Goal: Book appointment/travel/reservation

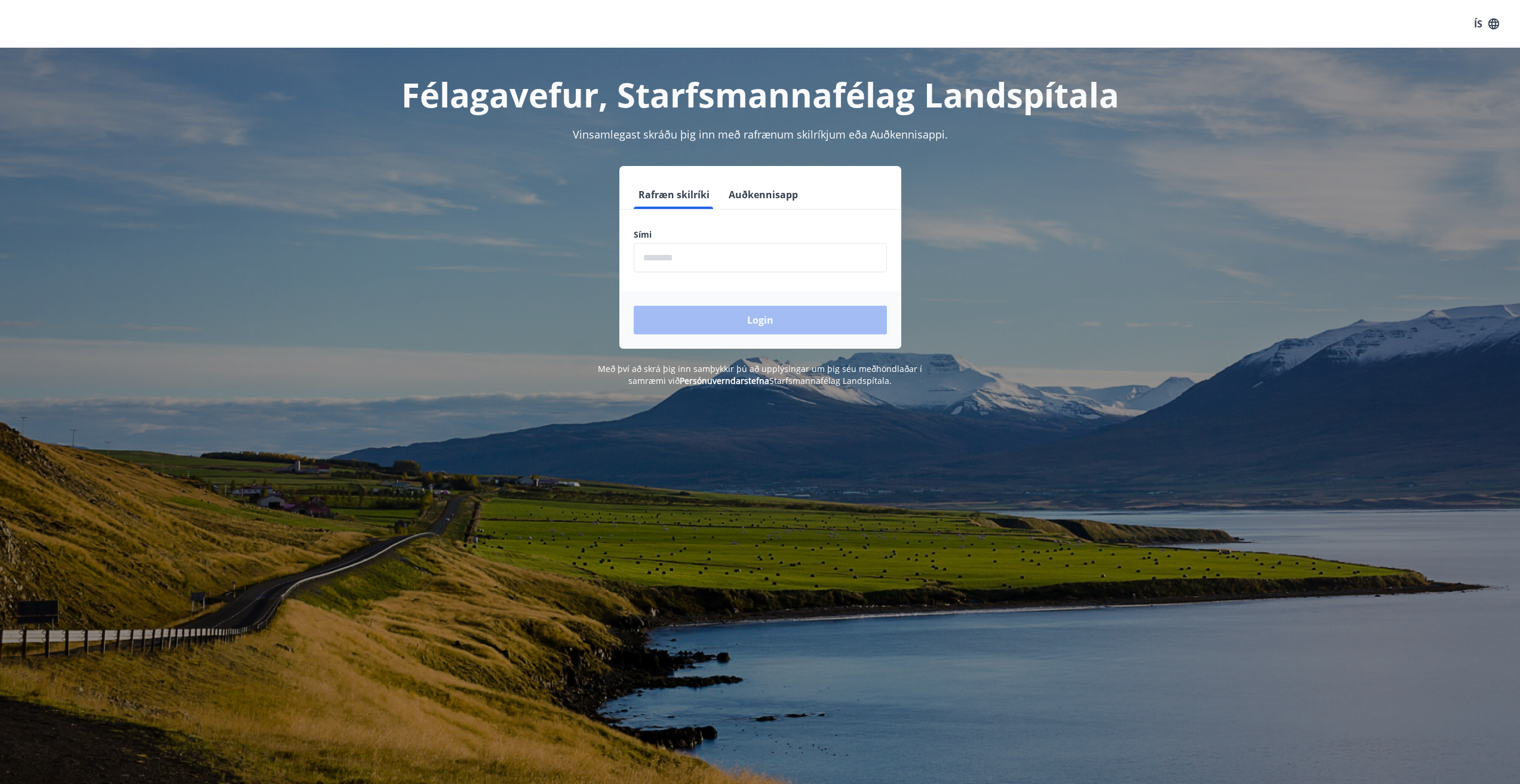
drag, startPoint x: 649, startPoint y: 261, endPoint x: 655, endPoint y: 254, distance: 9.2
click at [649, 261] on input "phone" at bounding box center [760, 257] width 253 height 29
type input "********"
click at [765, 319] on button "Login" at bounding box center [760, 320] width 253 height 29
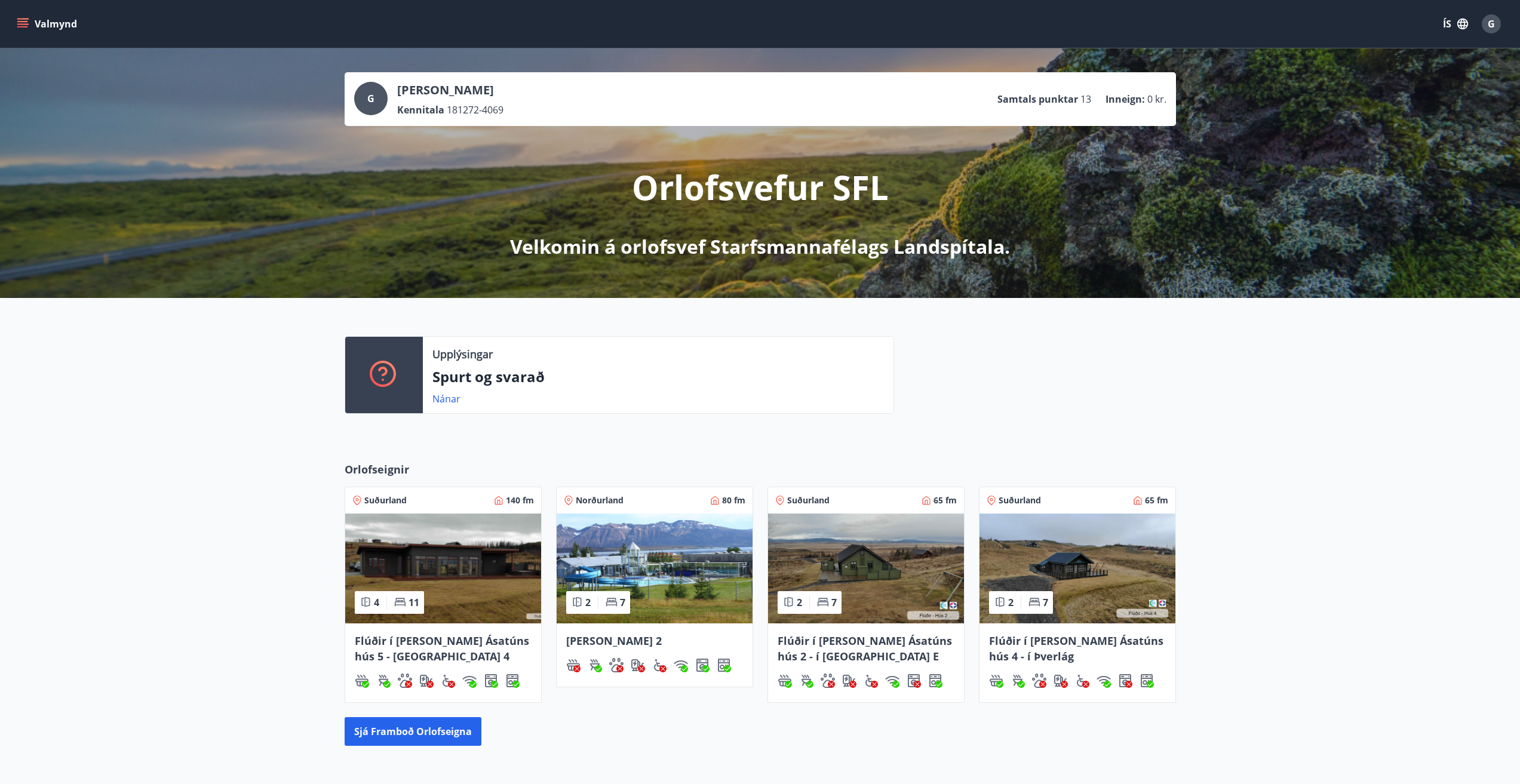
click at [590, 498] on span "Norðurland" at bounding box center [599, 499] width 48 height 12
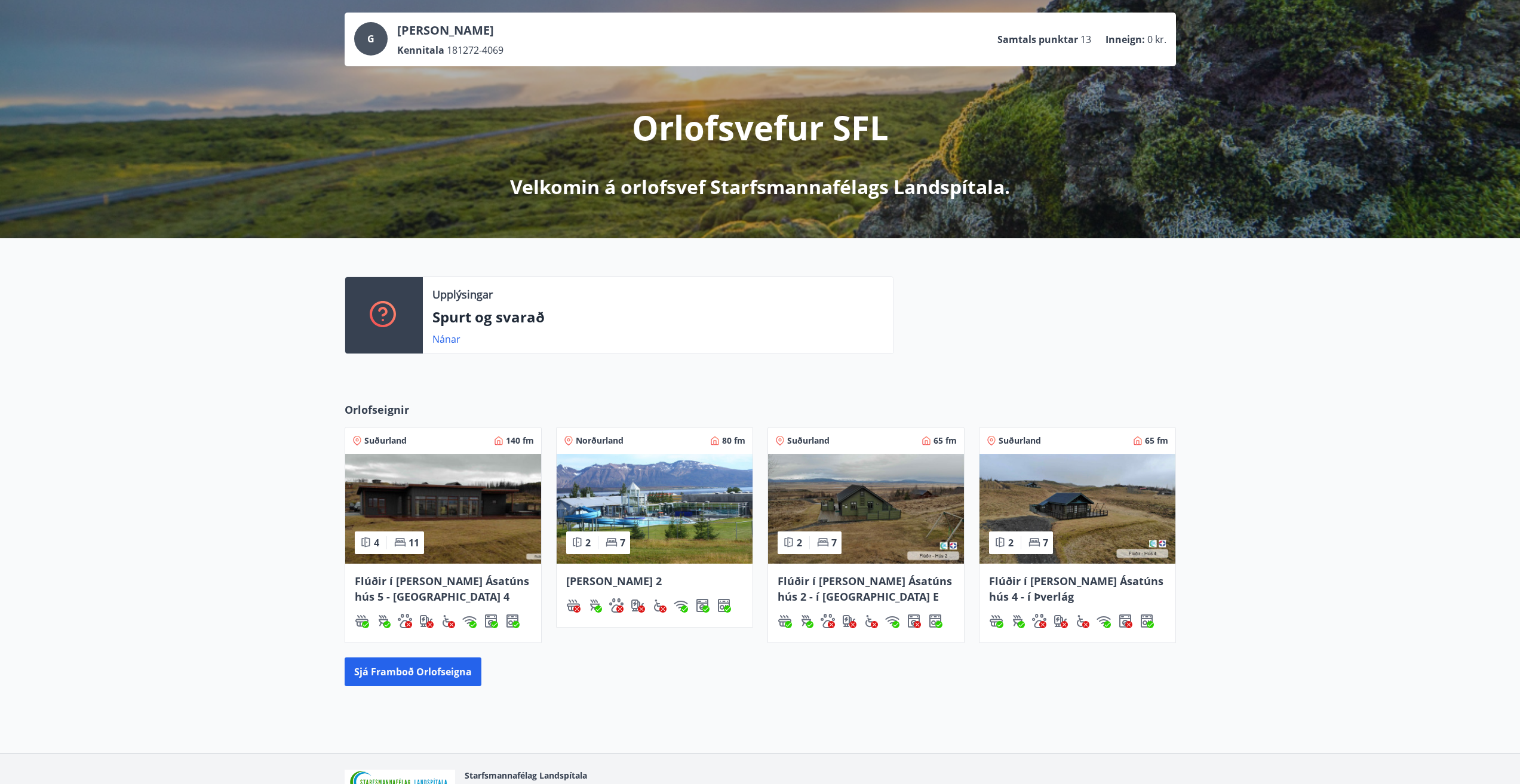
scroll to position [120, 0]
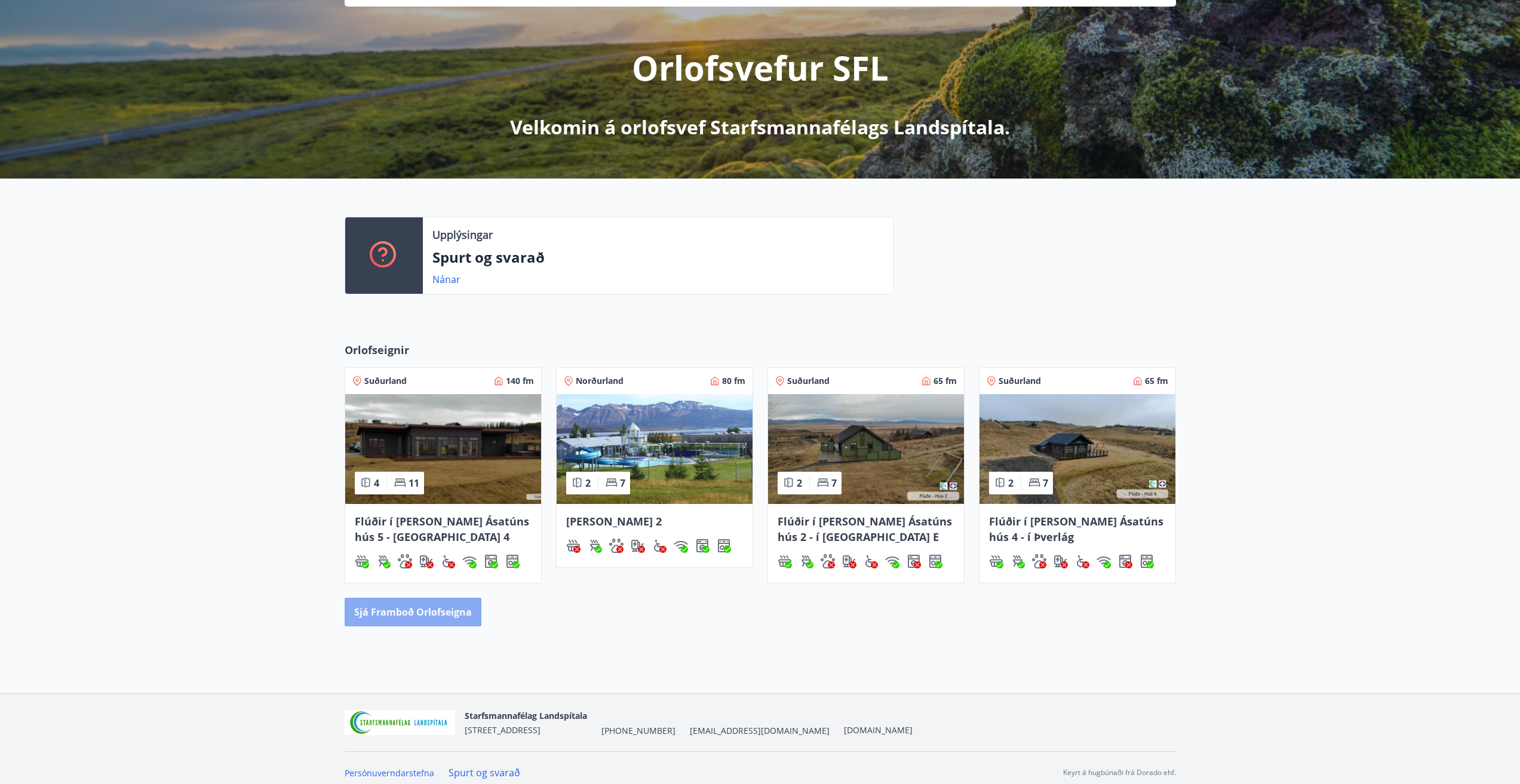
click at [406, 610] on button "Sjá framboð orlofseigna" at bounding box center [413, 612] width 137 height 29
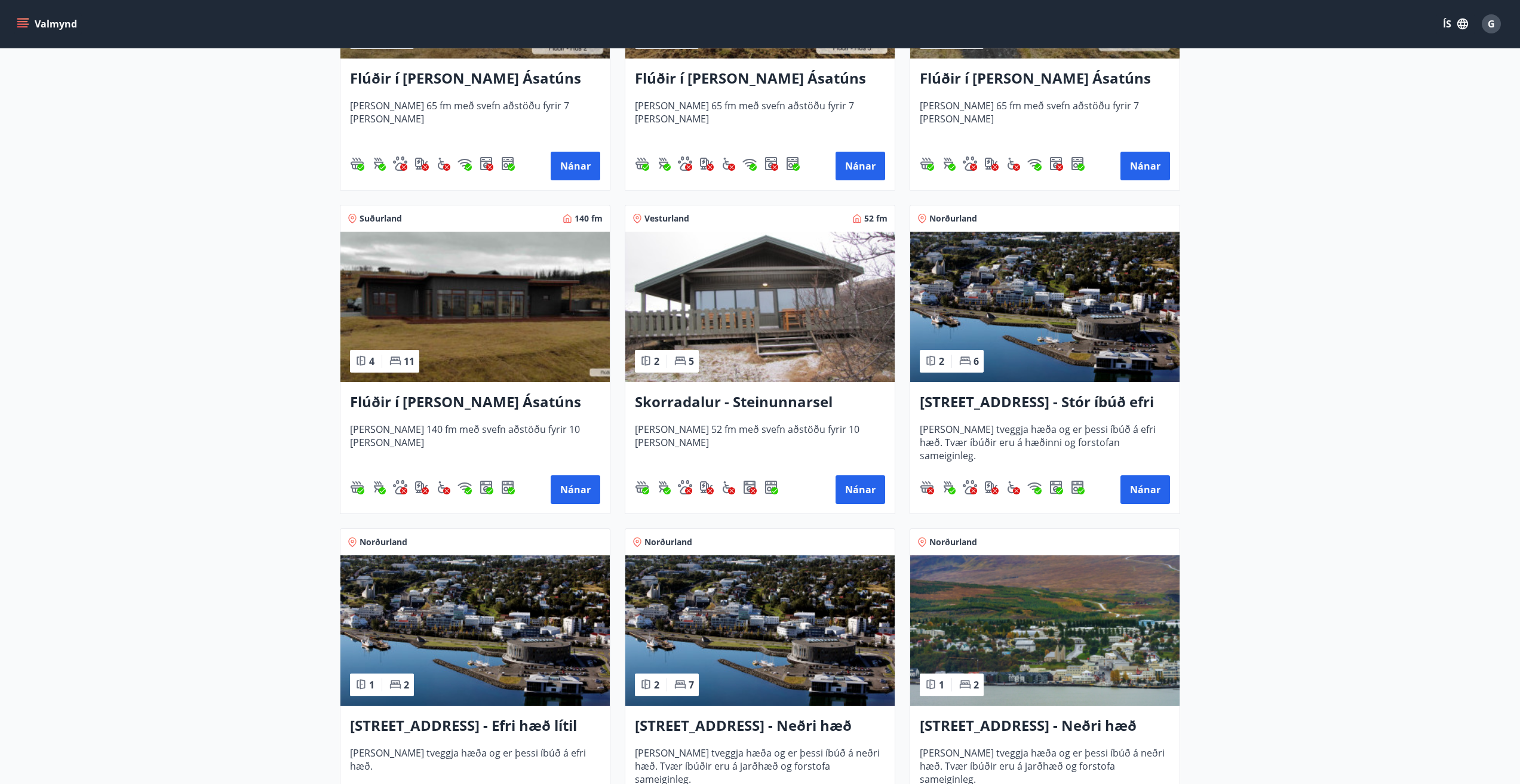
scroll to position [895, 0]
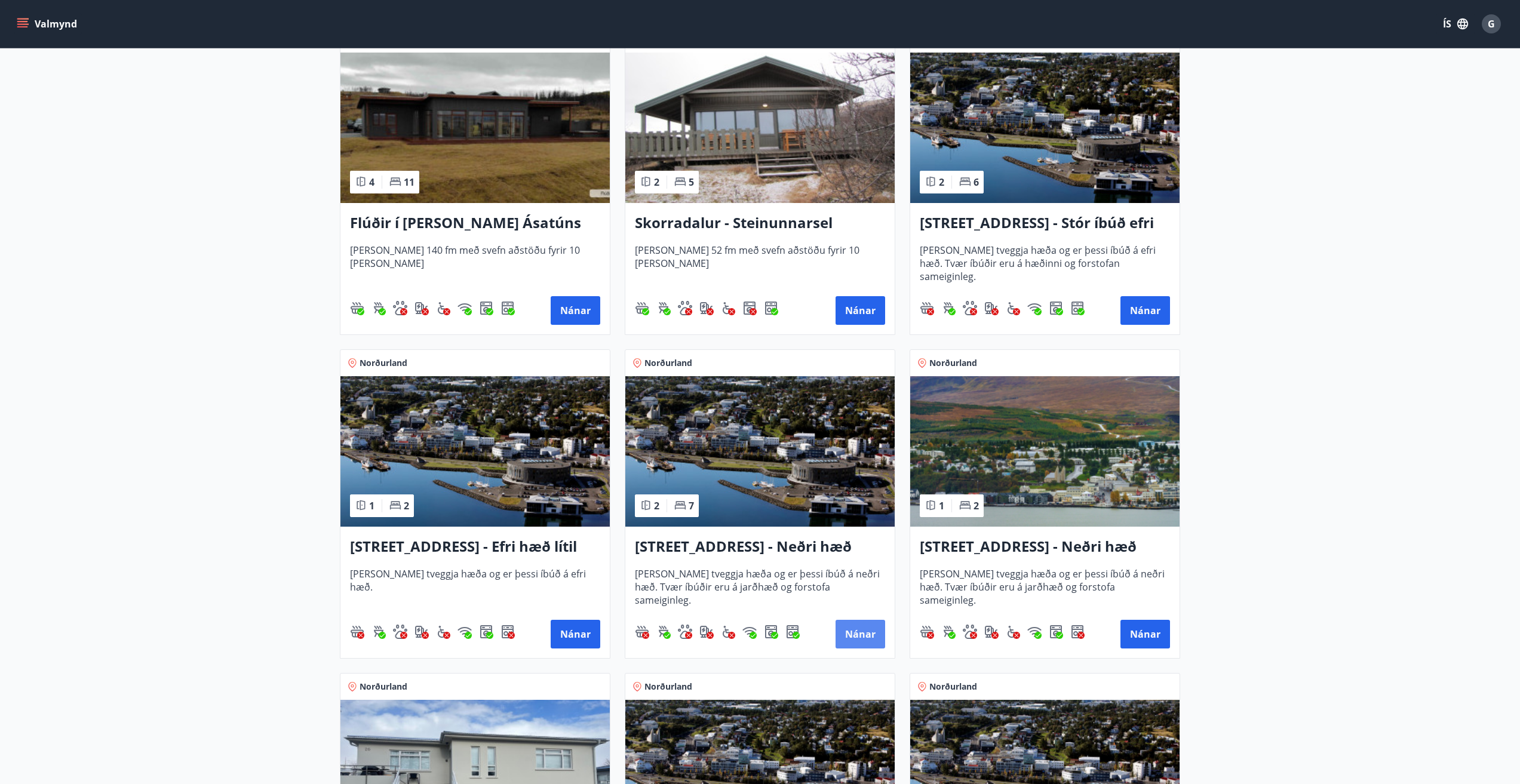
click at [861, 632] on button "Nánar" at bounding box center [860, 634] width 50 height 29
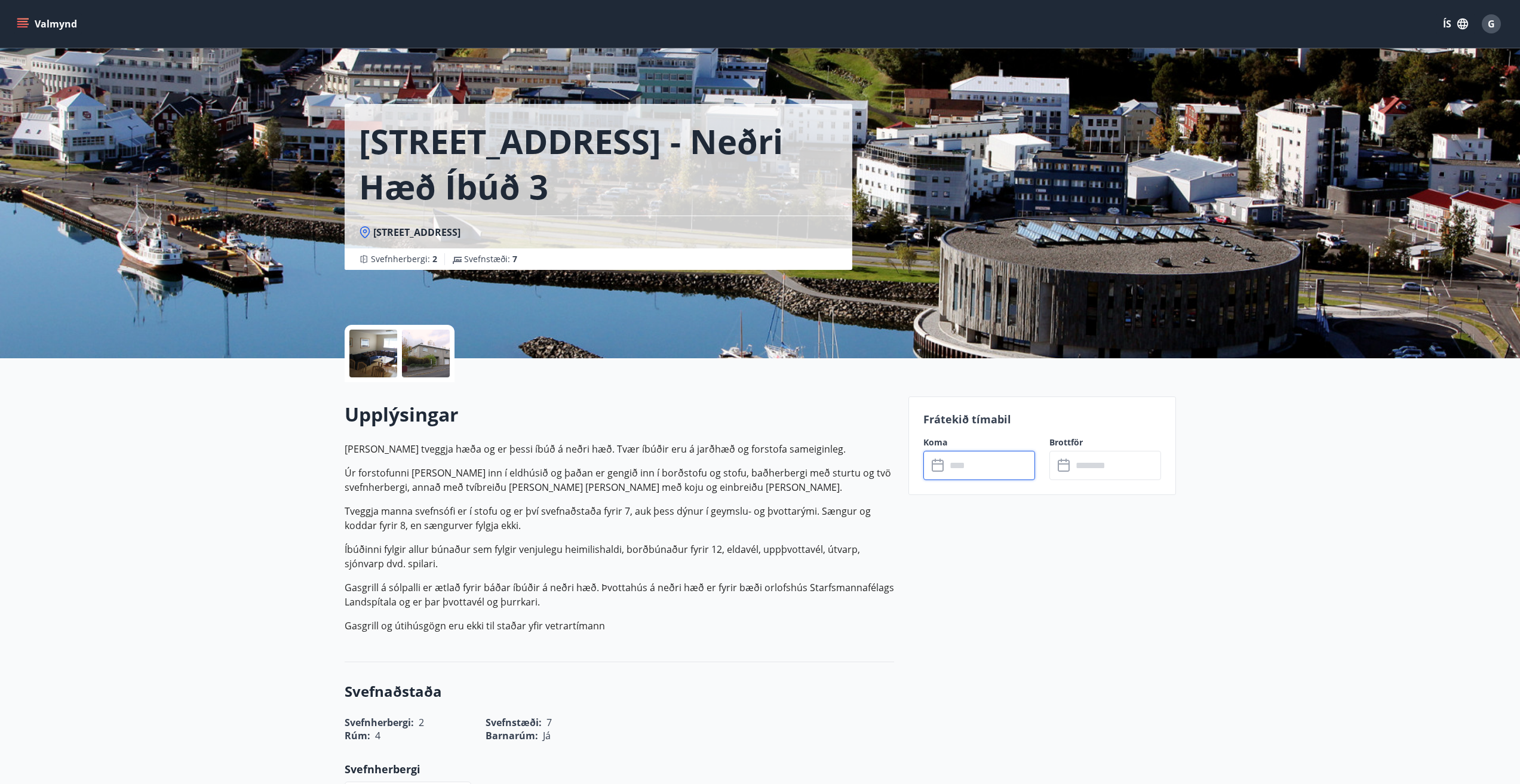
click at [956, 462] on input "text" at bounding box center [990, 465] width 89 height 29
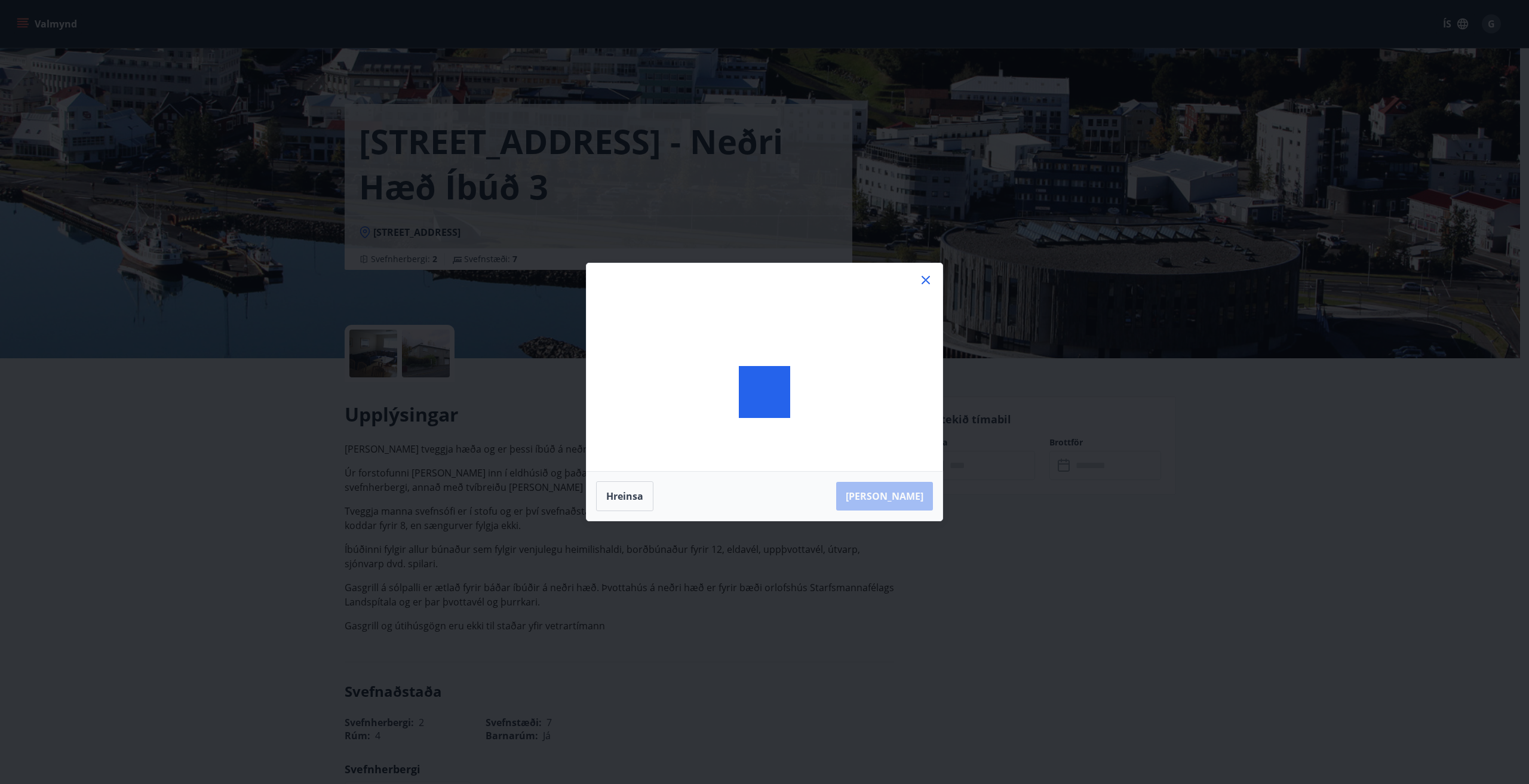
click at [941, 464] on div at bounding box center [764, 366] width 355 height 208
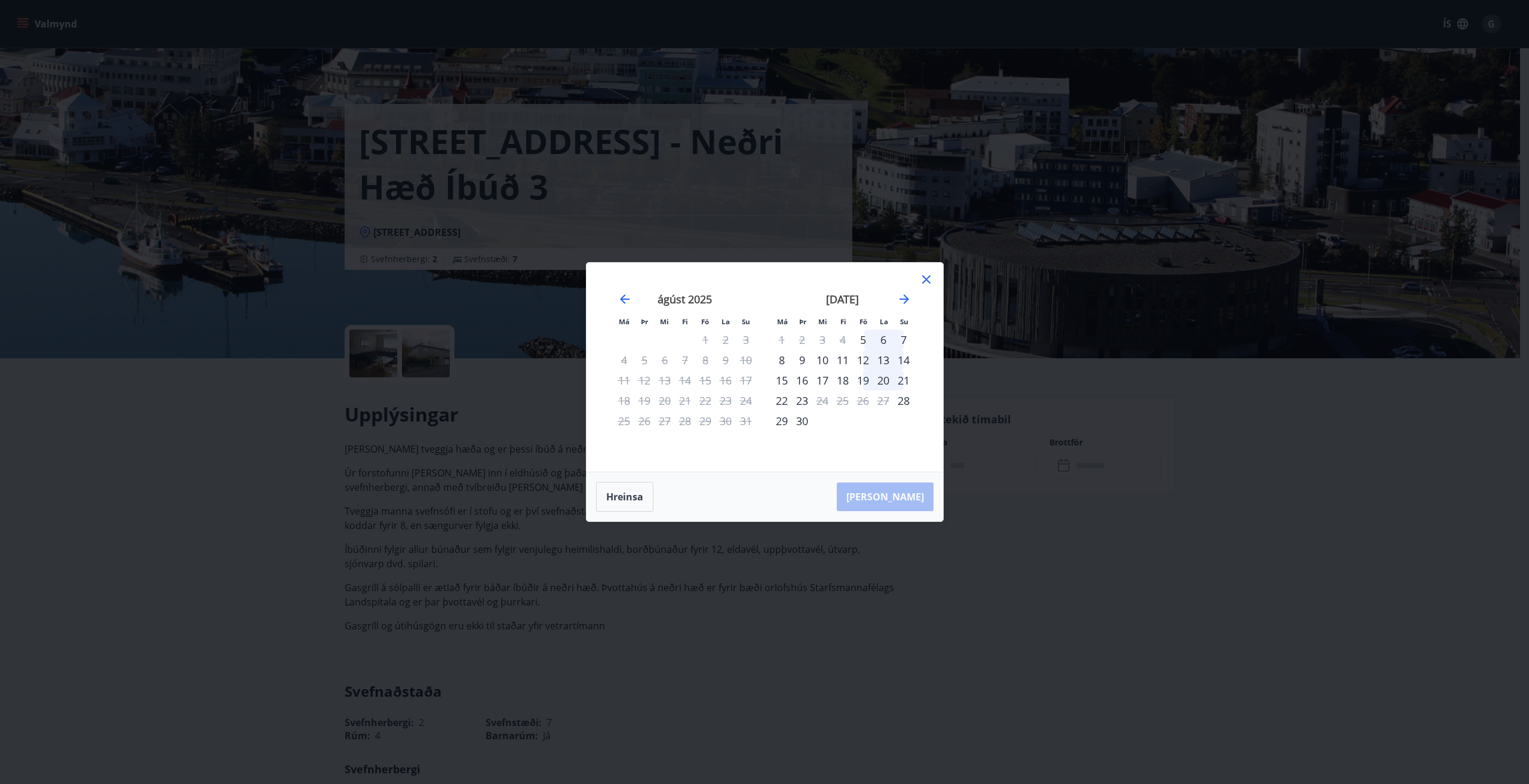
click at [924, 276] on icon at bounding box center [926, 279] width 15 height 15
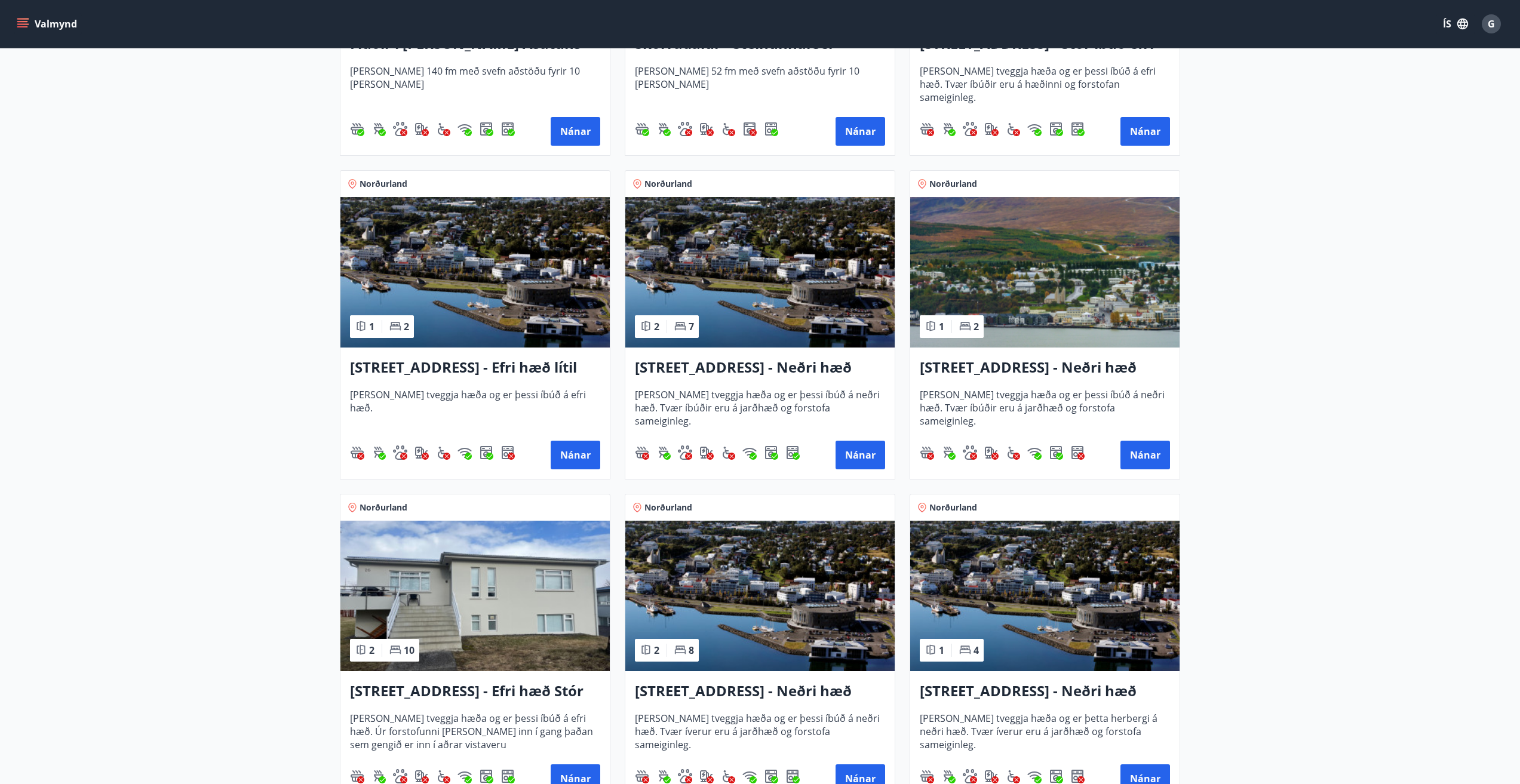
scroll to position [1194, 0]
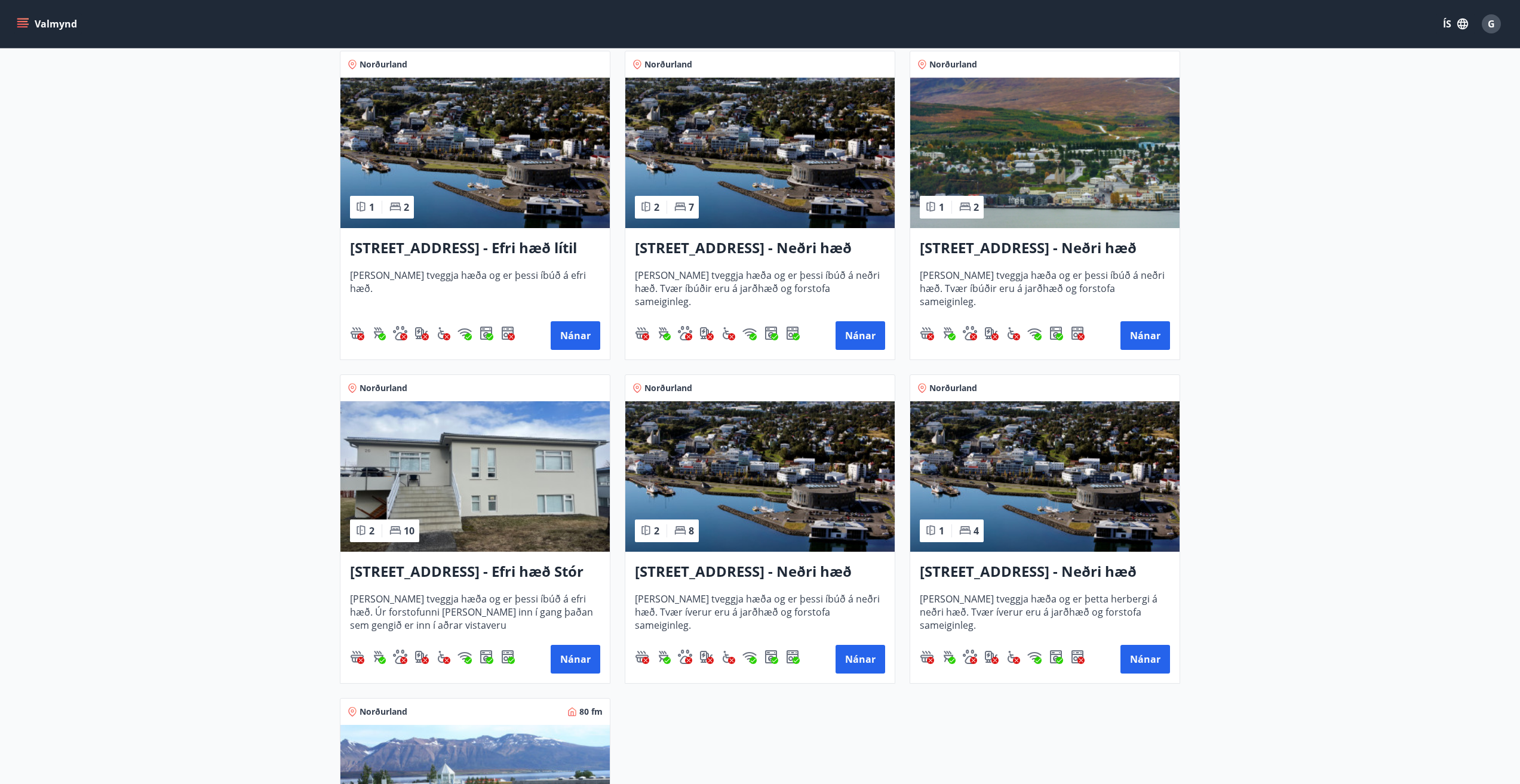
click at [420, 570] on h3 "[STREET_ADDRESS] - Efri hæð Stór íbúð 1" at bounding box center [475, 572] width 250 height 22
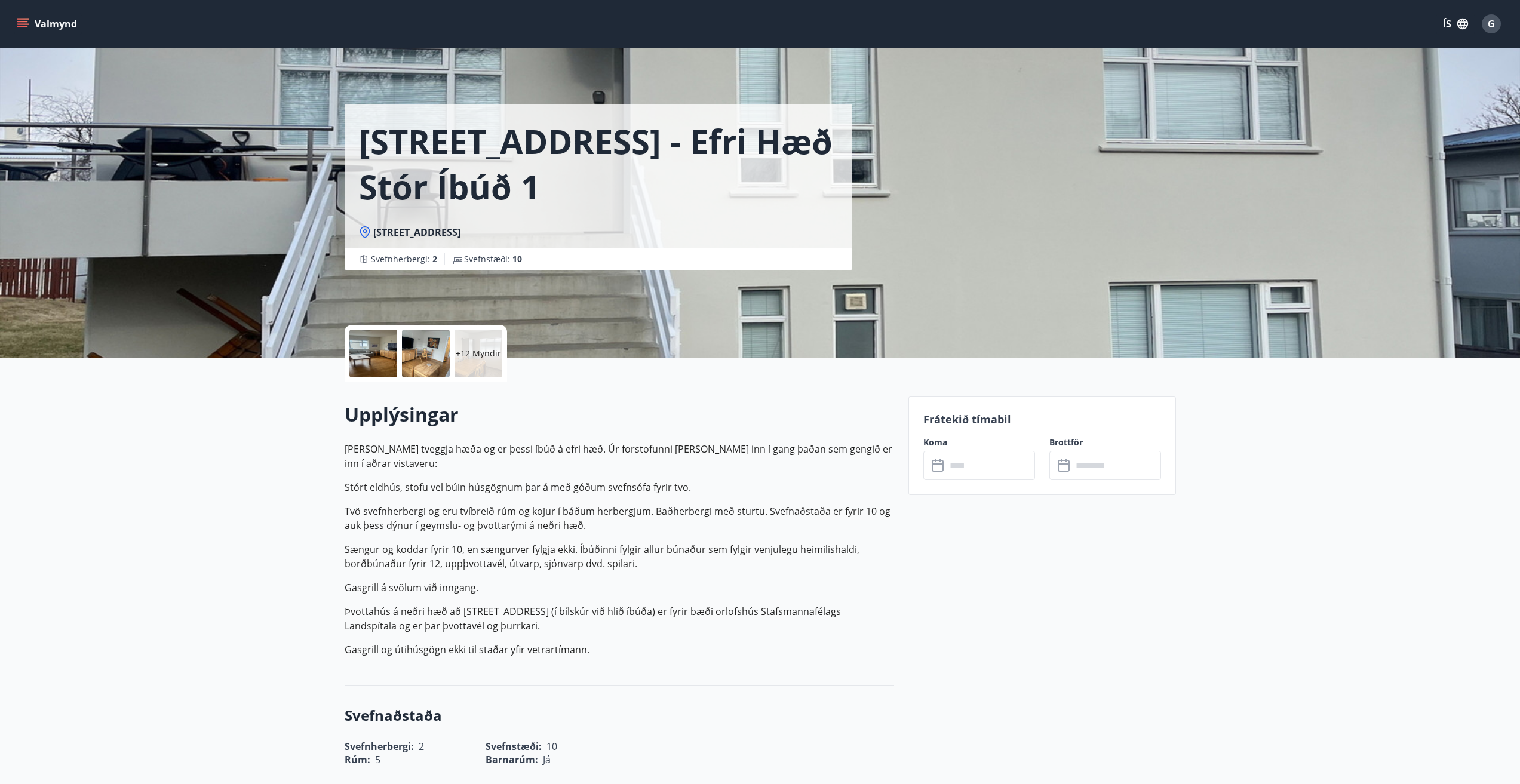
click at [952, 466] on input "text" at bounding box center [990, 465] width 89 height 29
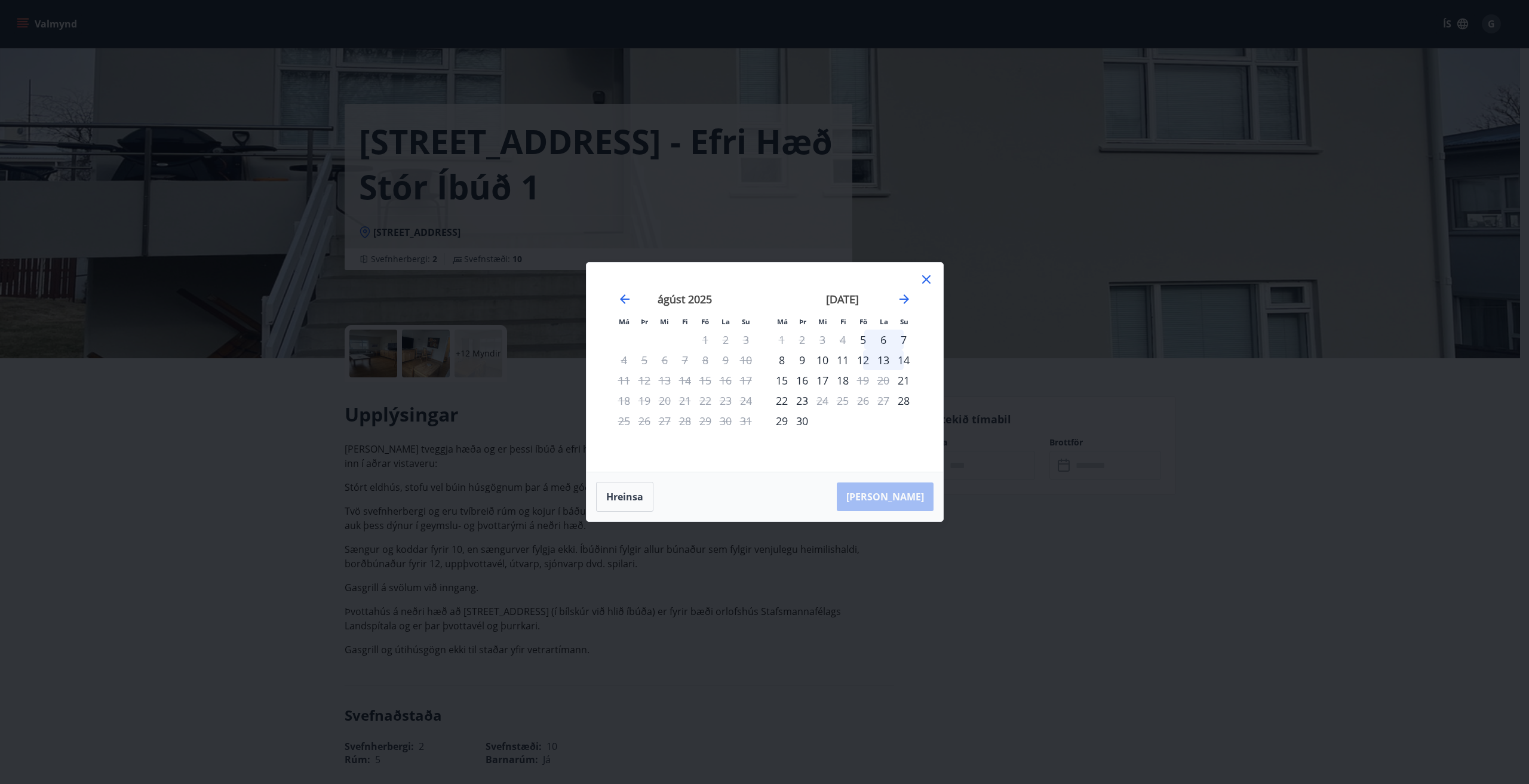
click at [922, 277] on icon at bounding box center [926, 279] width 15 height 15
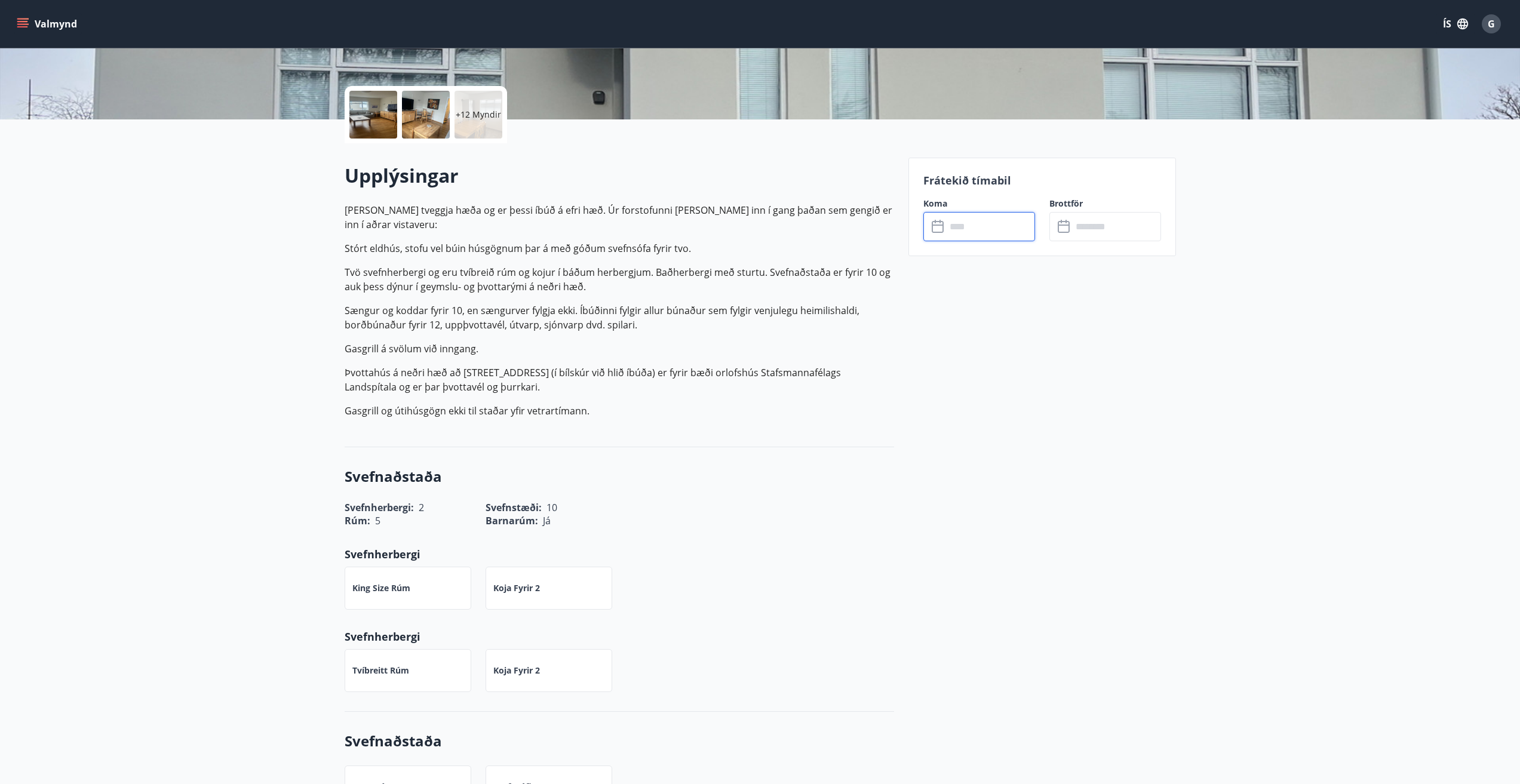
scroll to position [298, 0]
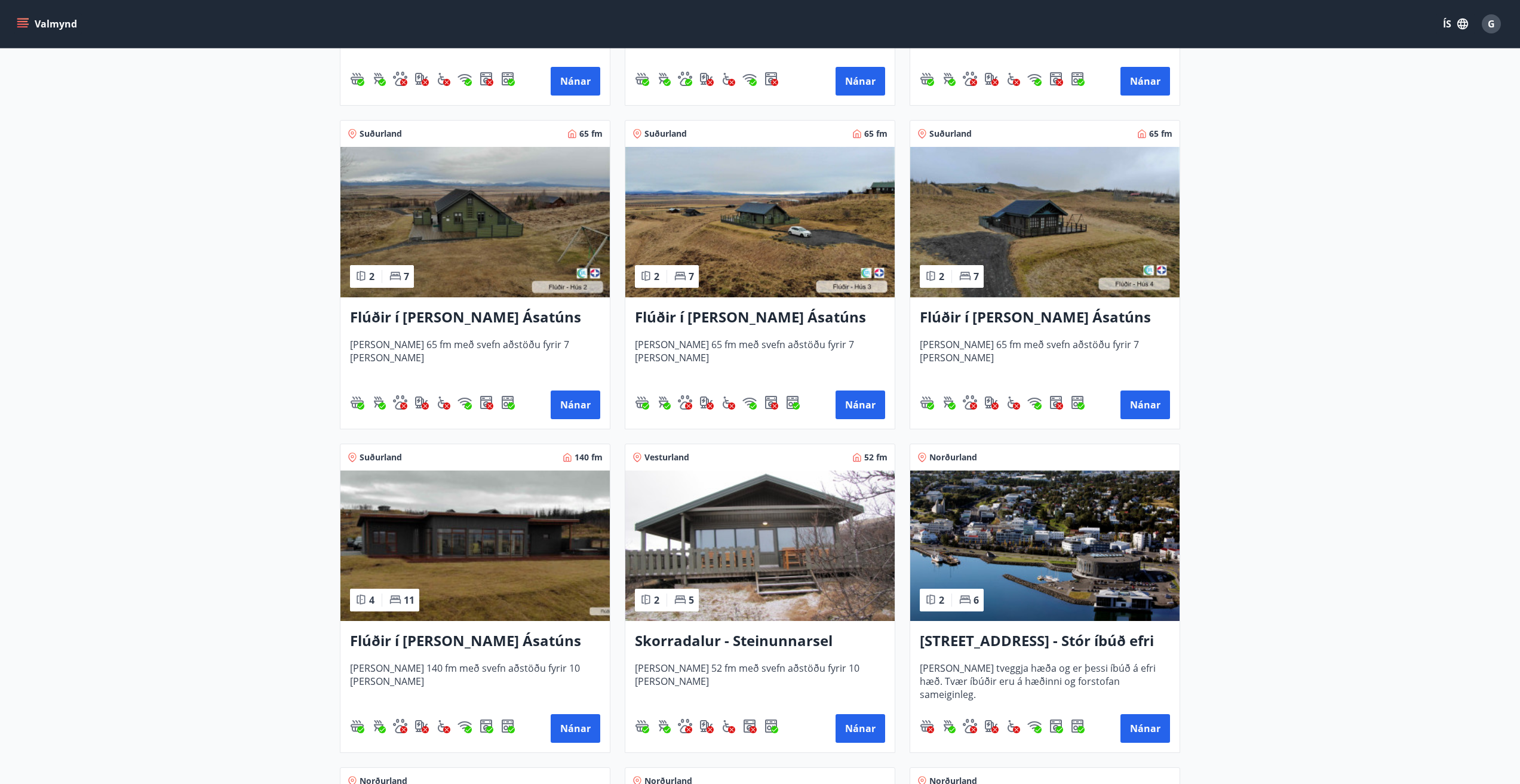
scroll to position [716, 0]
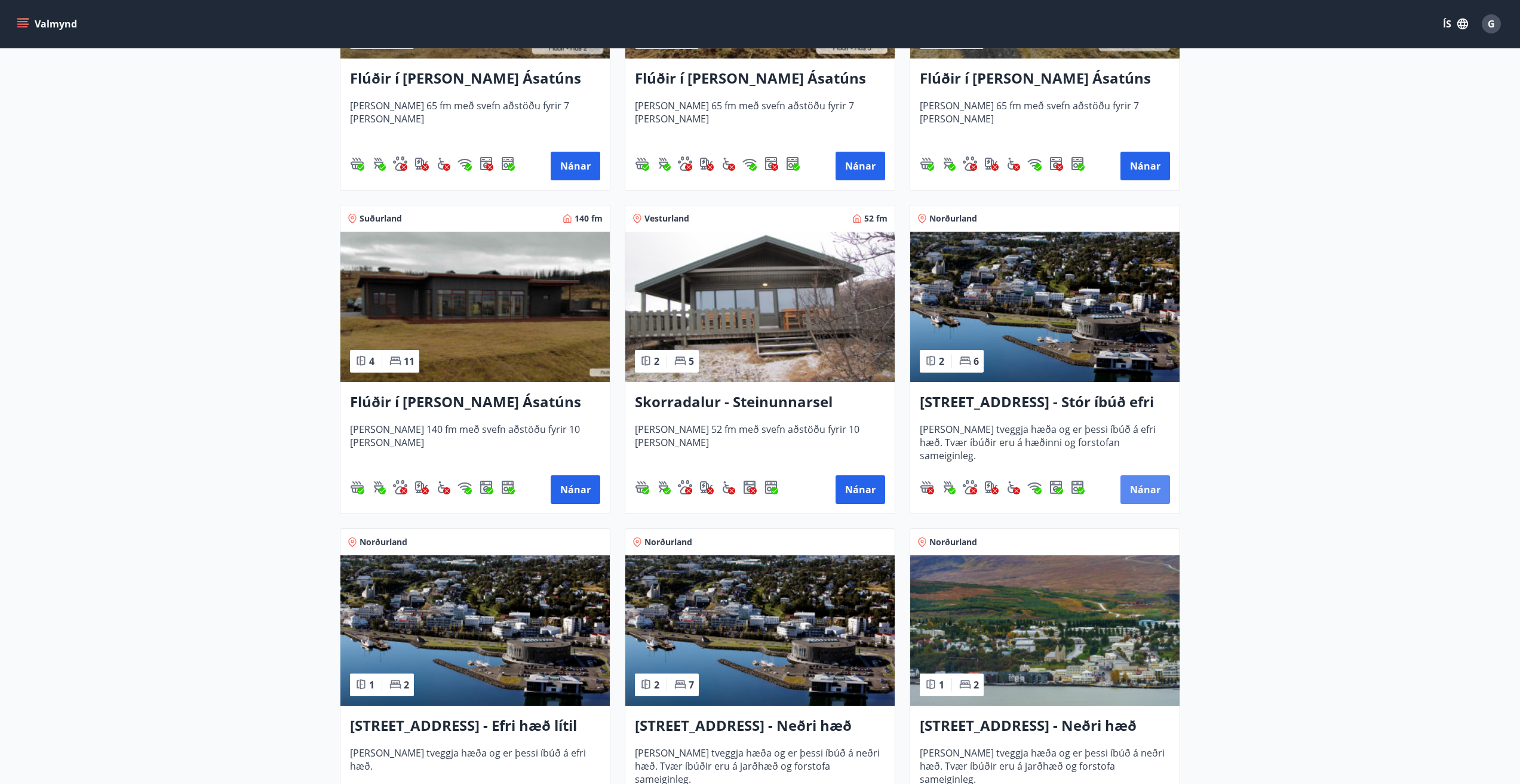
click at [1147, 487] on button "Nánar" at bounding box center [1145, 489] width 50 height 29
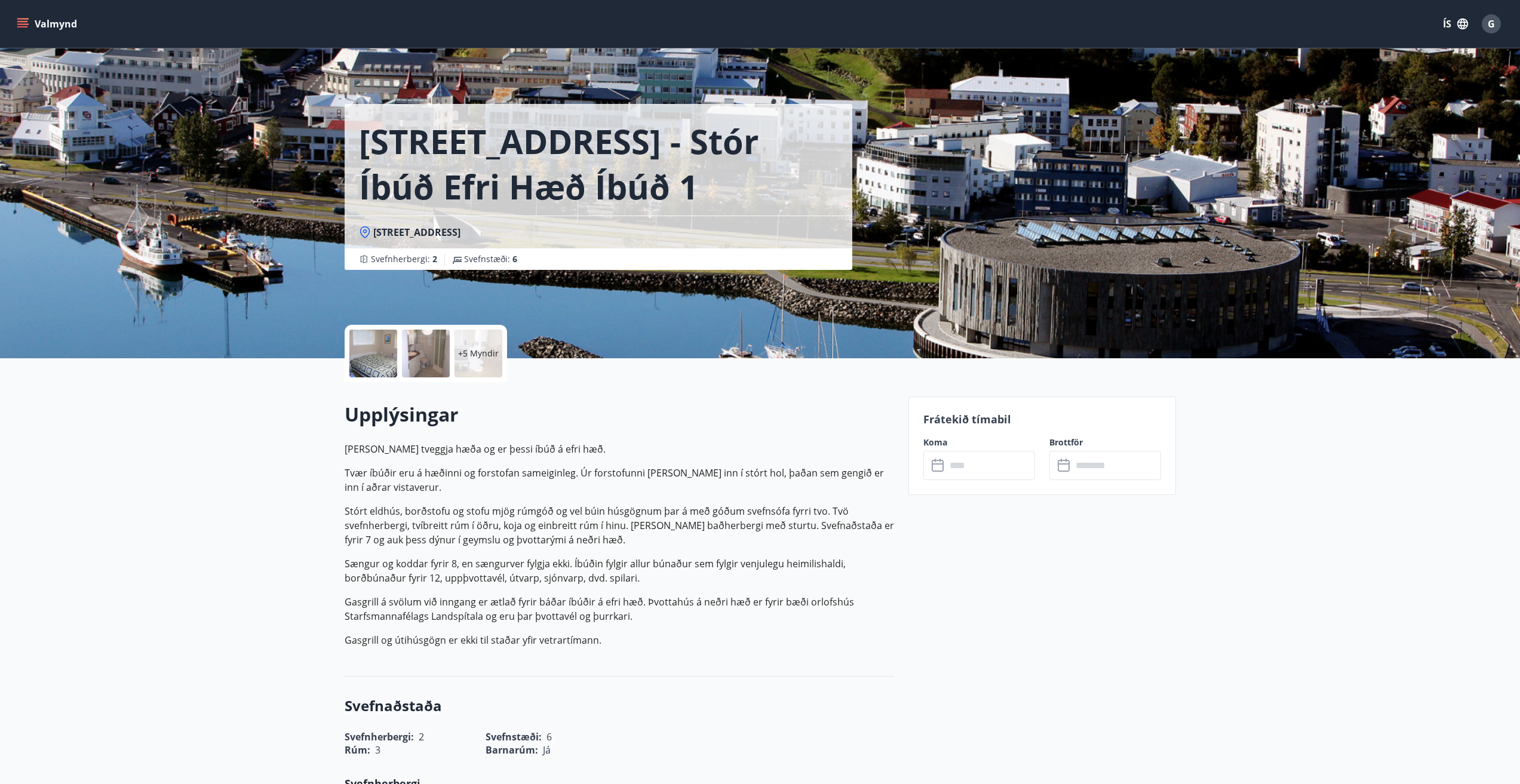
click at [950, 467] on input "text" at bounding box center [990, 465] width 89 height 29
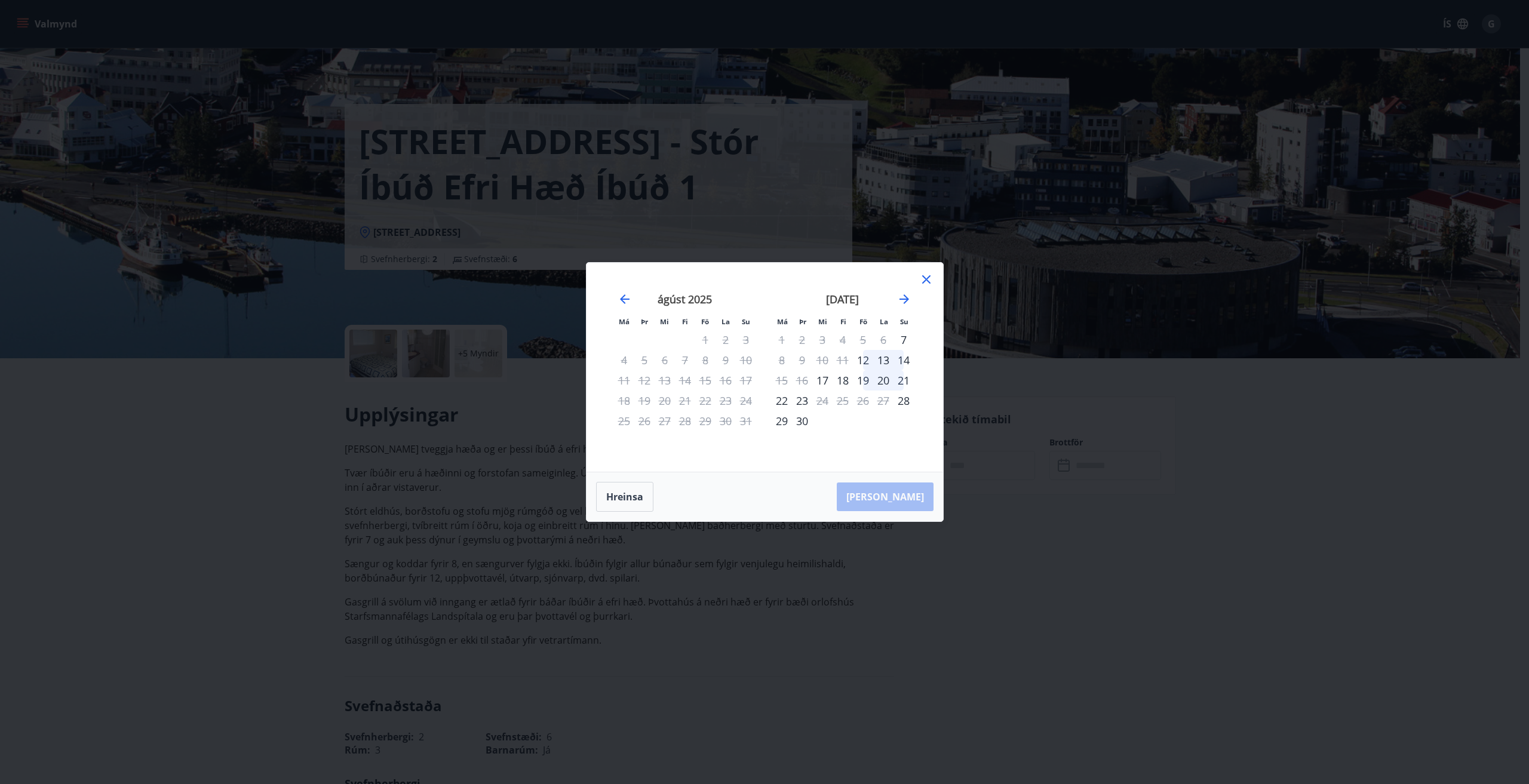
click at [926, 276] on icon at bounding box center [926, 279] width 15 height 15
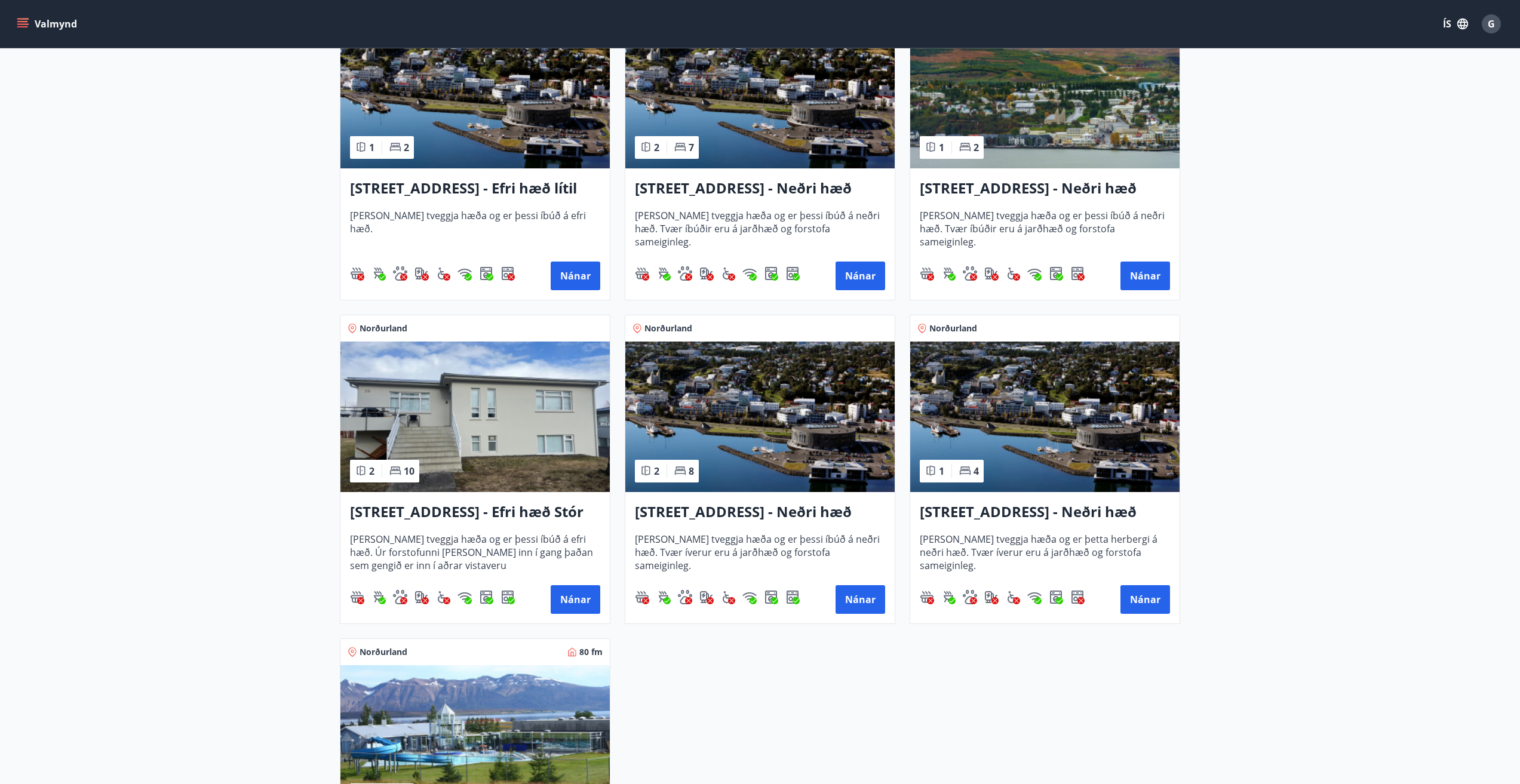
scroll to position [1372, 0]
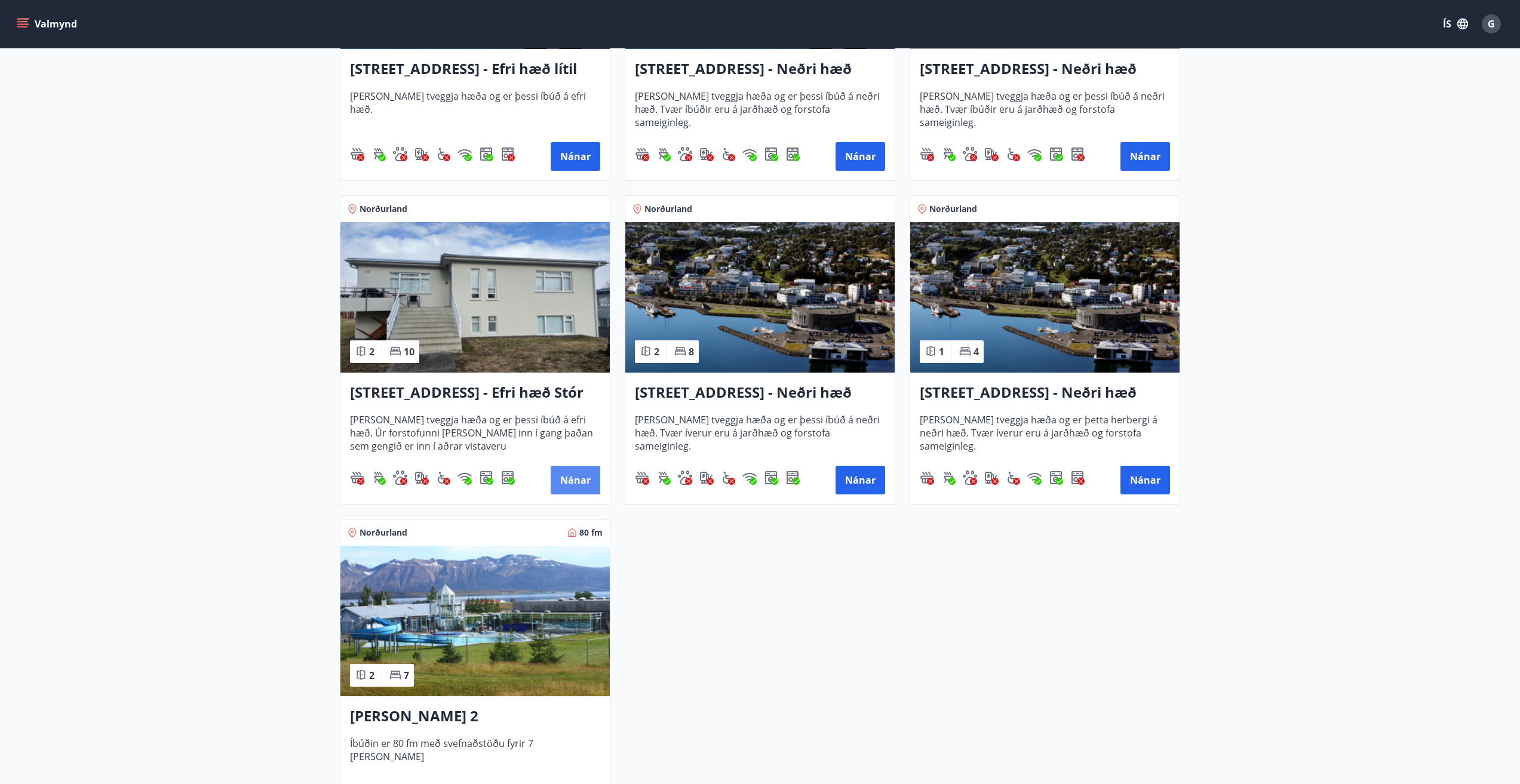
click at [570, 478] on button "Nánar" at bounding box center [575, 480] width 50 height 29
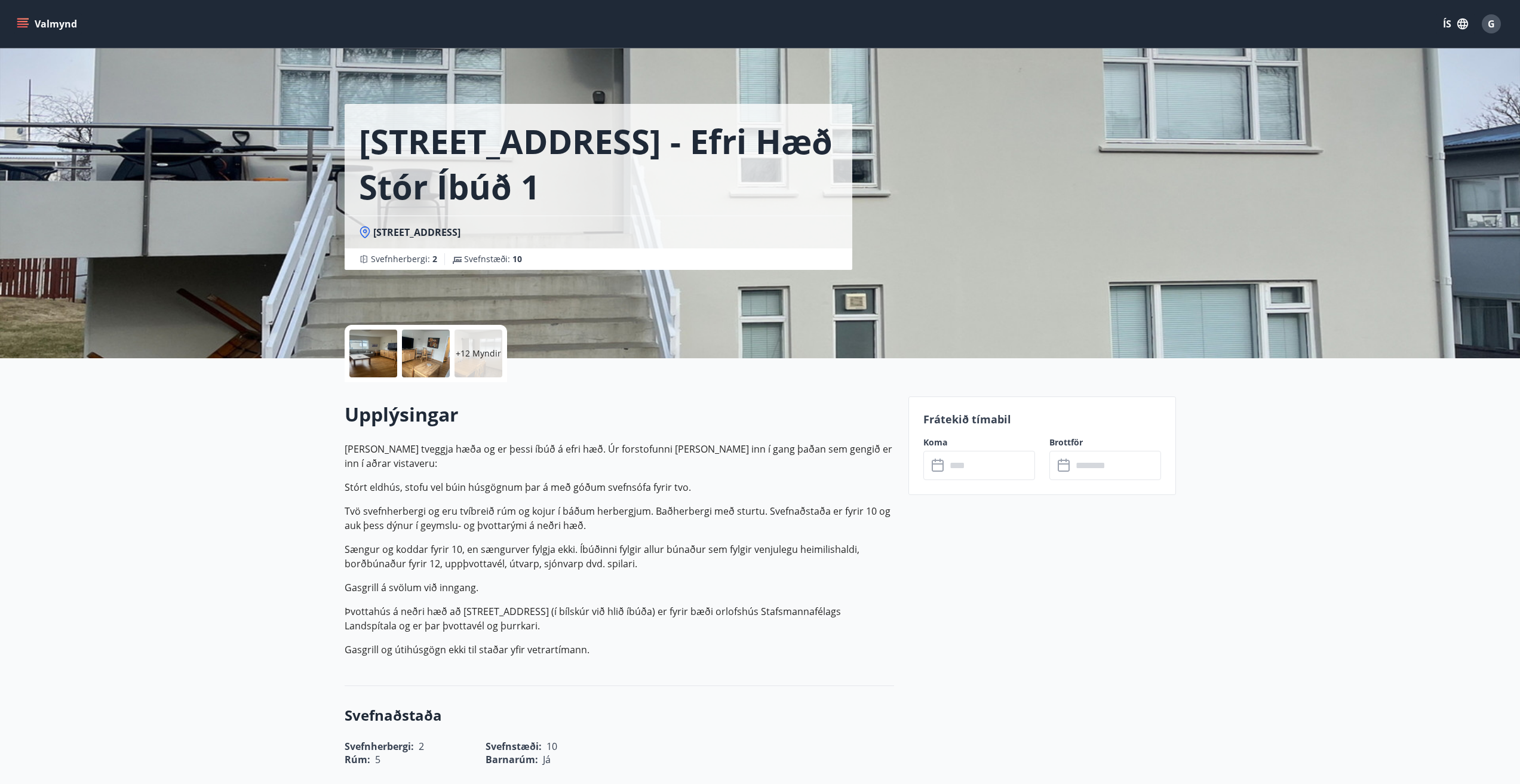
click at [971, 464] on input "text" at bounding box center [990, 465] width 89 height 29
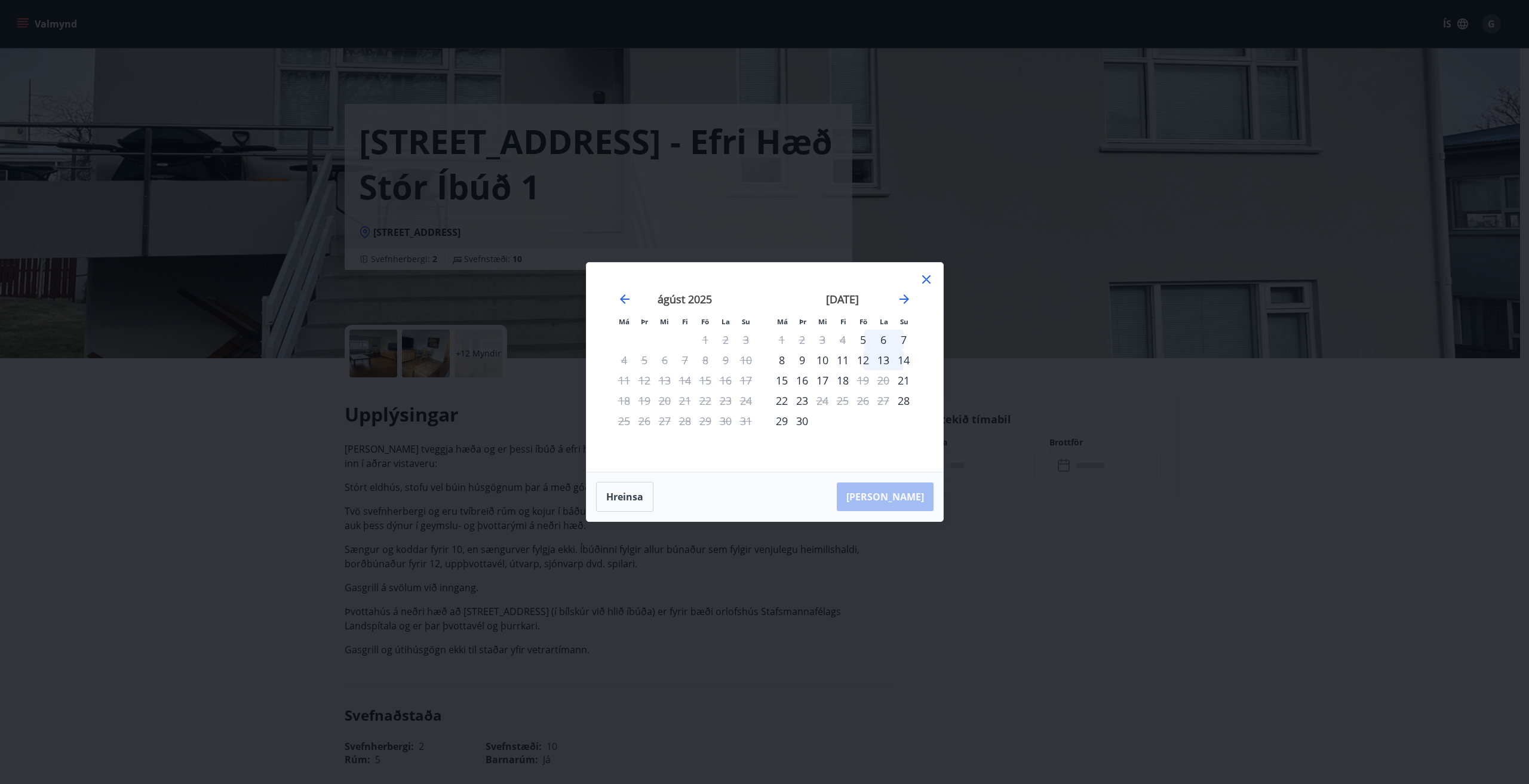
click at [923, 273] on icon at bounding box center [926, 279] width 15 height 15
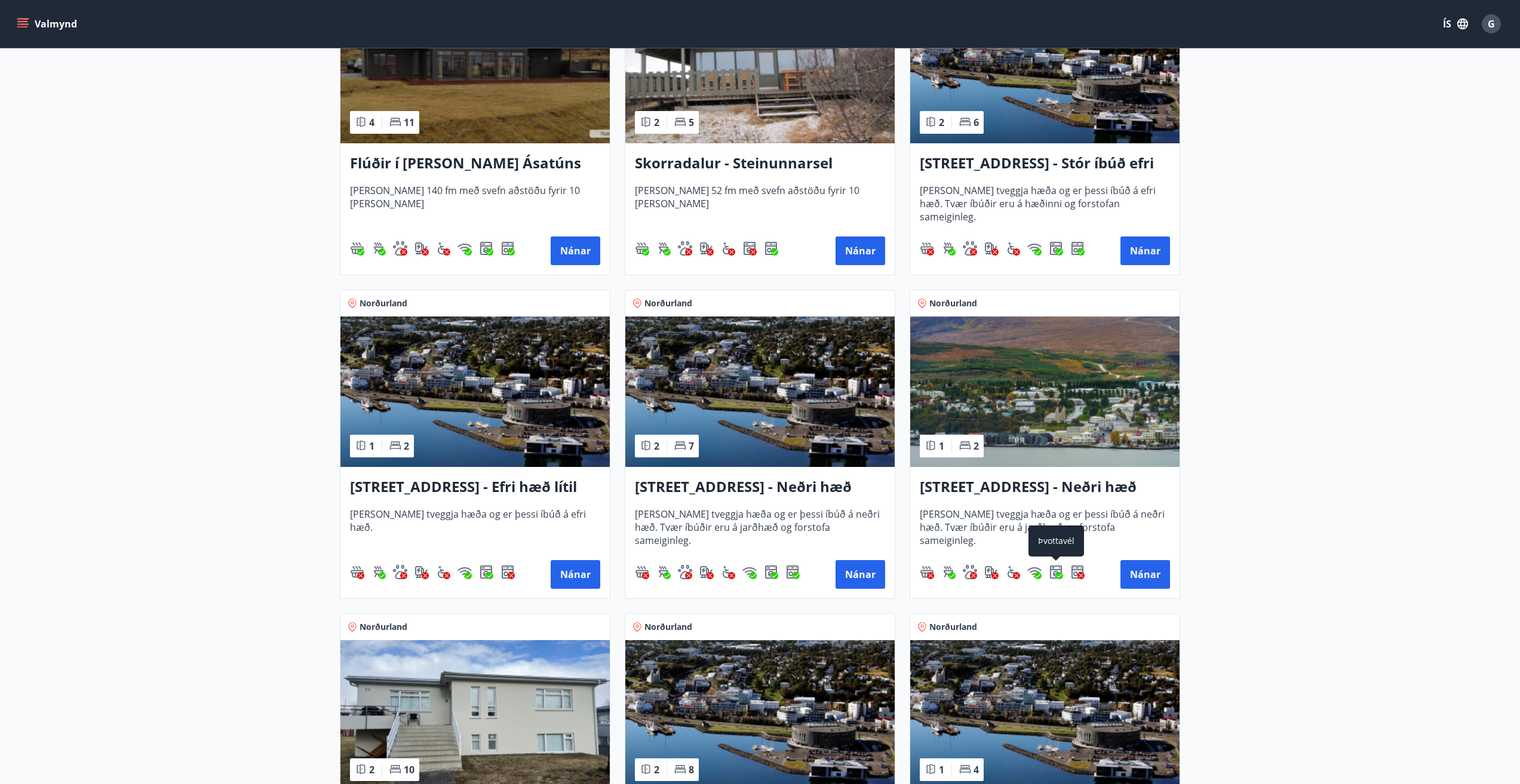
scroll to position [1134, 0]
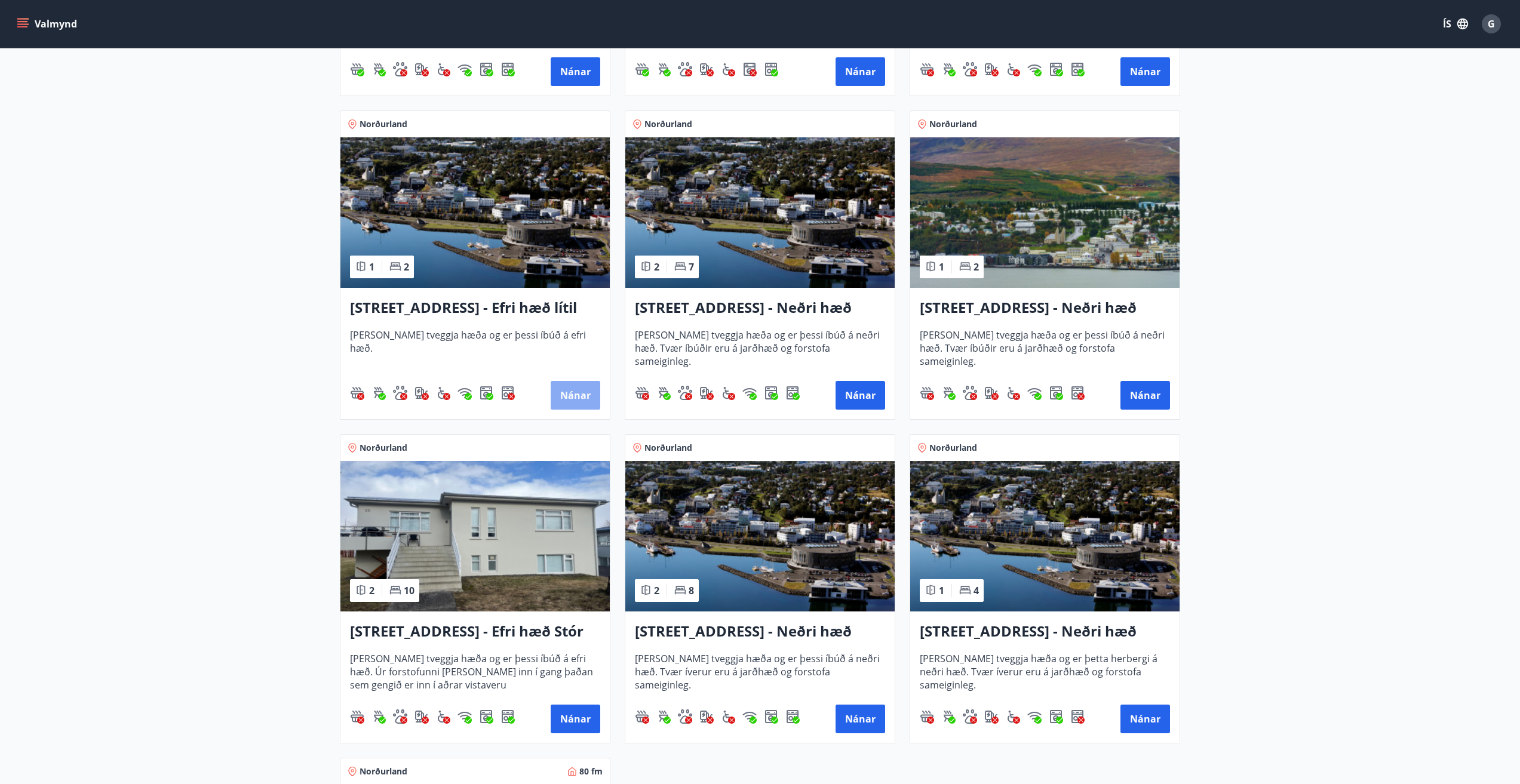
click at [578, 392] on button "Nánar" at bounding box center [575, 395] width 50 height 29
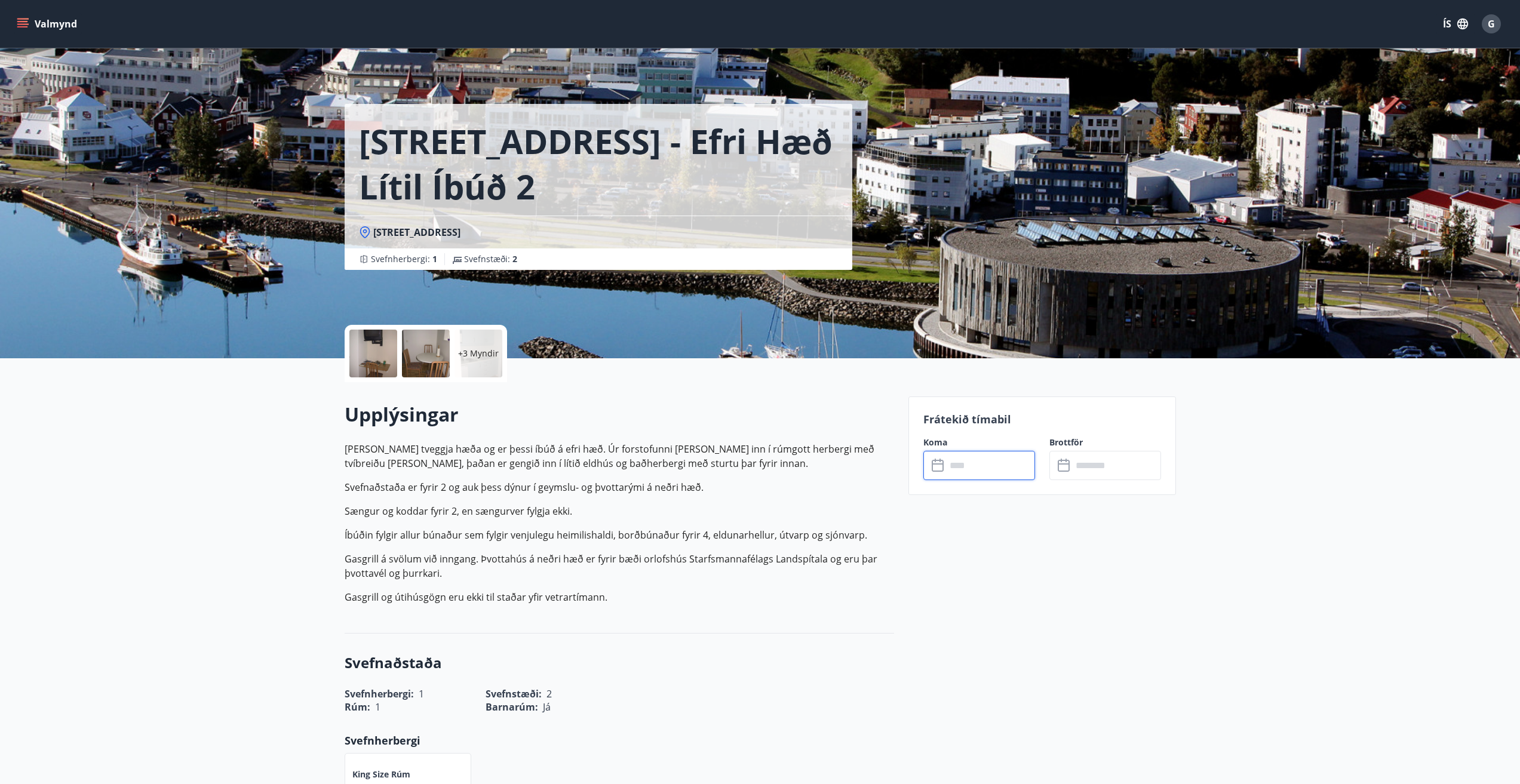
click at [959, 466] on input "text" at bounding box center [990, 465] width 89 height 29
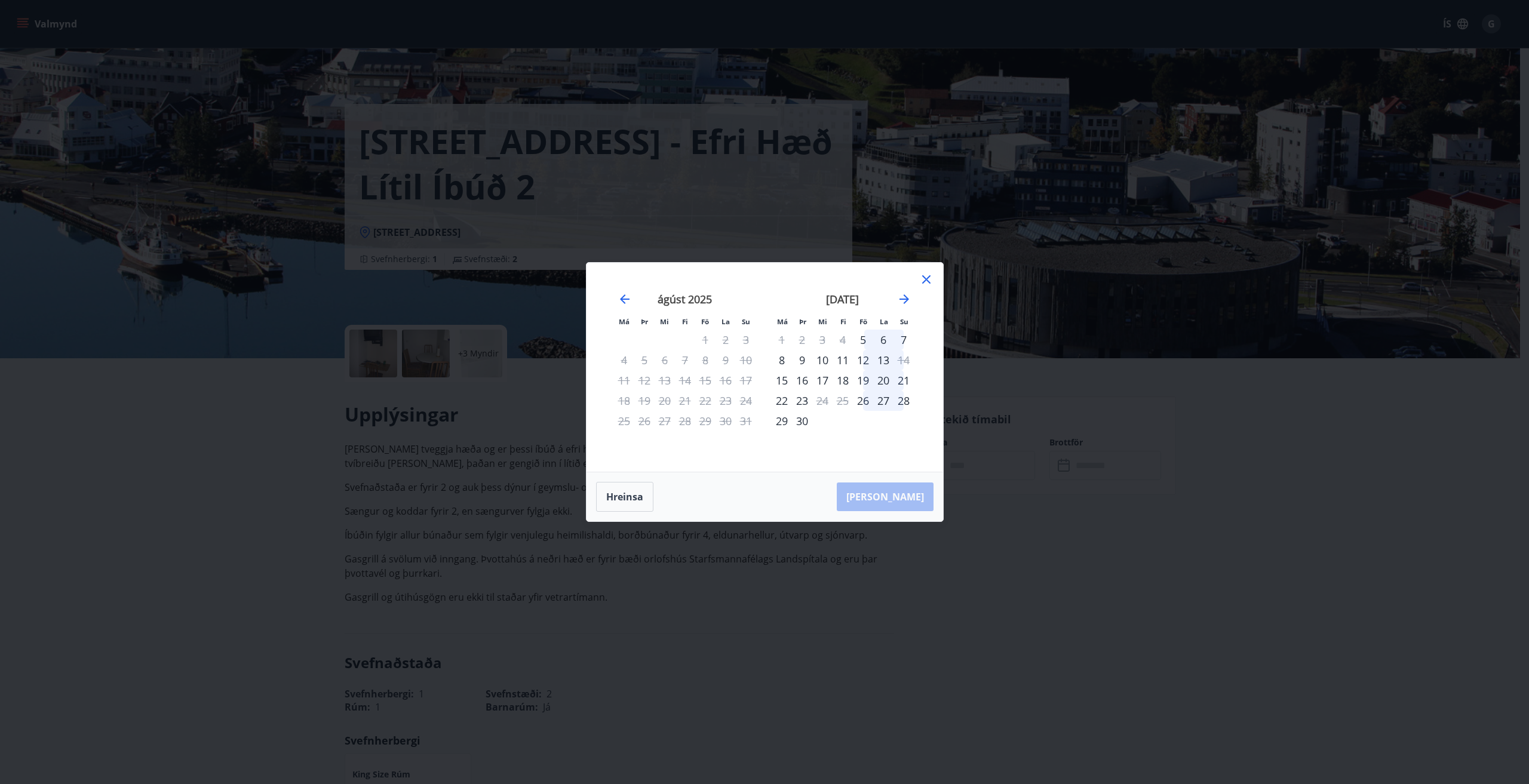
click at [923, 277] on icon at bounding box center [926, 279] width 8 height 8
